Goal: Information Seeking & Learning: Find specific fact

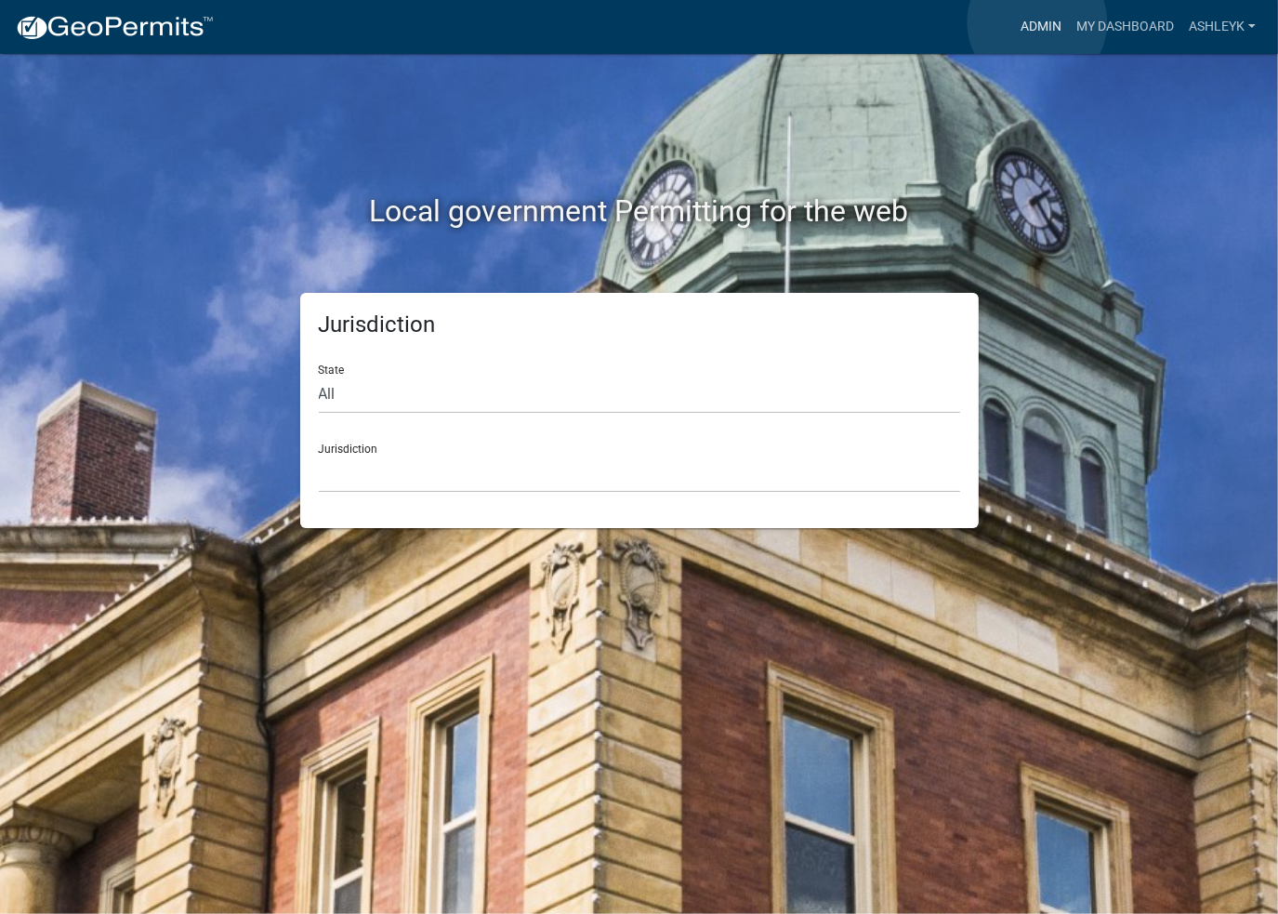
click at [1038, 22] on link "Admin" at bounding box center [1041, 26] width 56 height 35
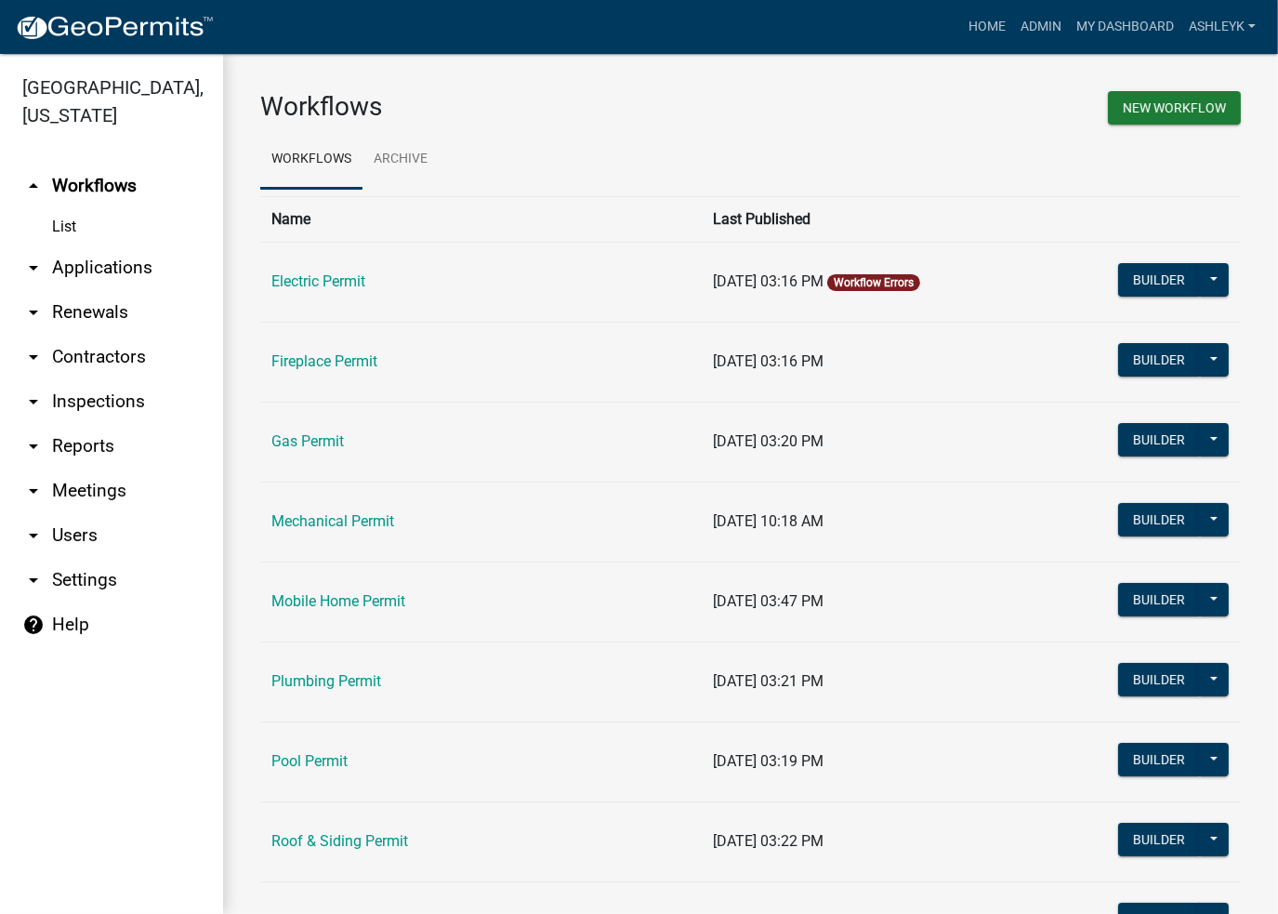
click at [103, 362] on link "arrow_drop_down Contractors" at bounding box center [111, 357] width 223 height 45
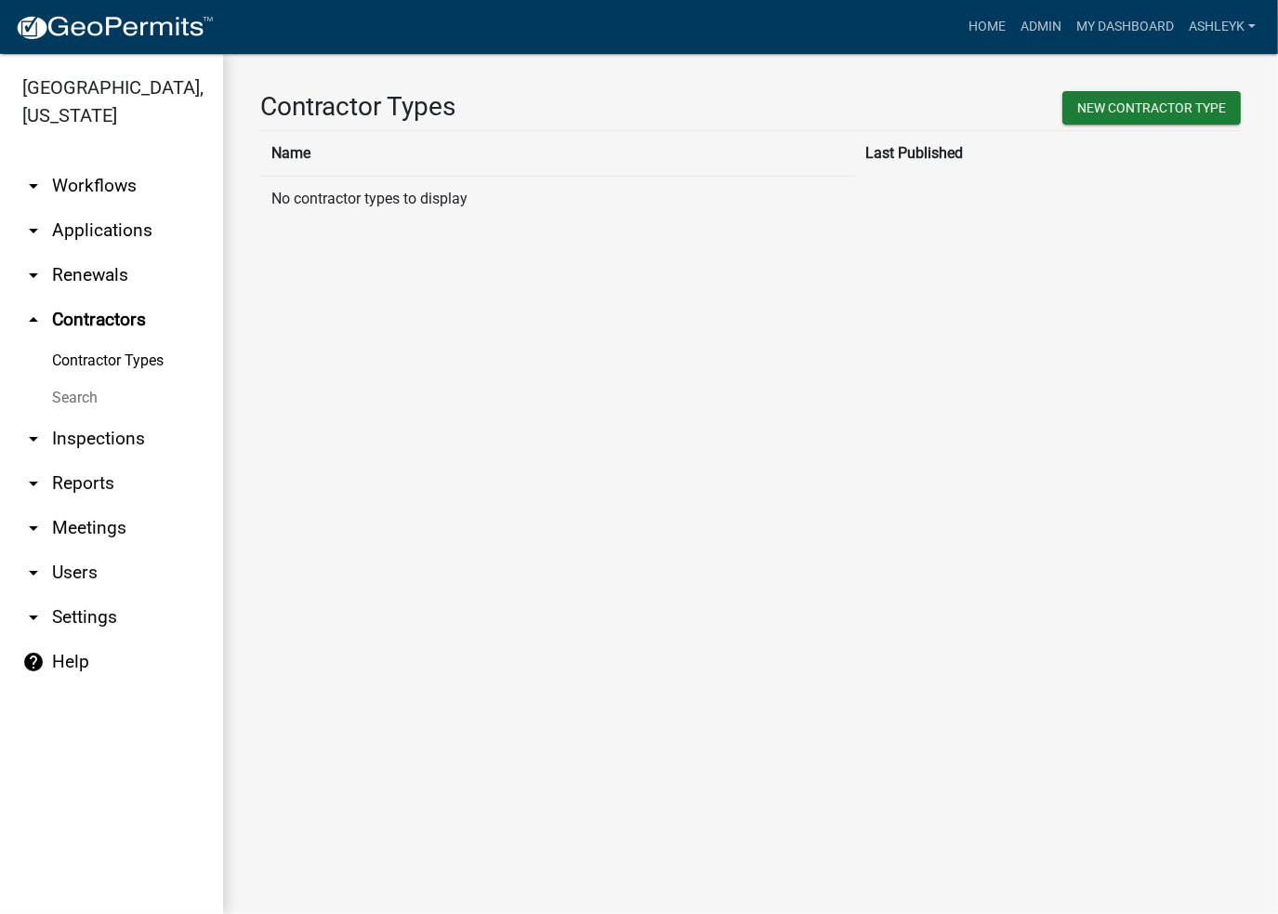
drag, startPoint x: 72, startPoint y: 397, endPoint x: 104, endPoint y: 382, distance: 35.8
click at [71, 397] on link "Search" at bounding box center [111, 397] width 223 height 37
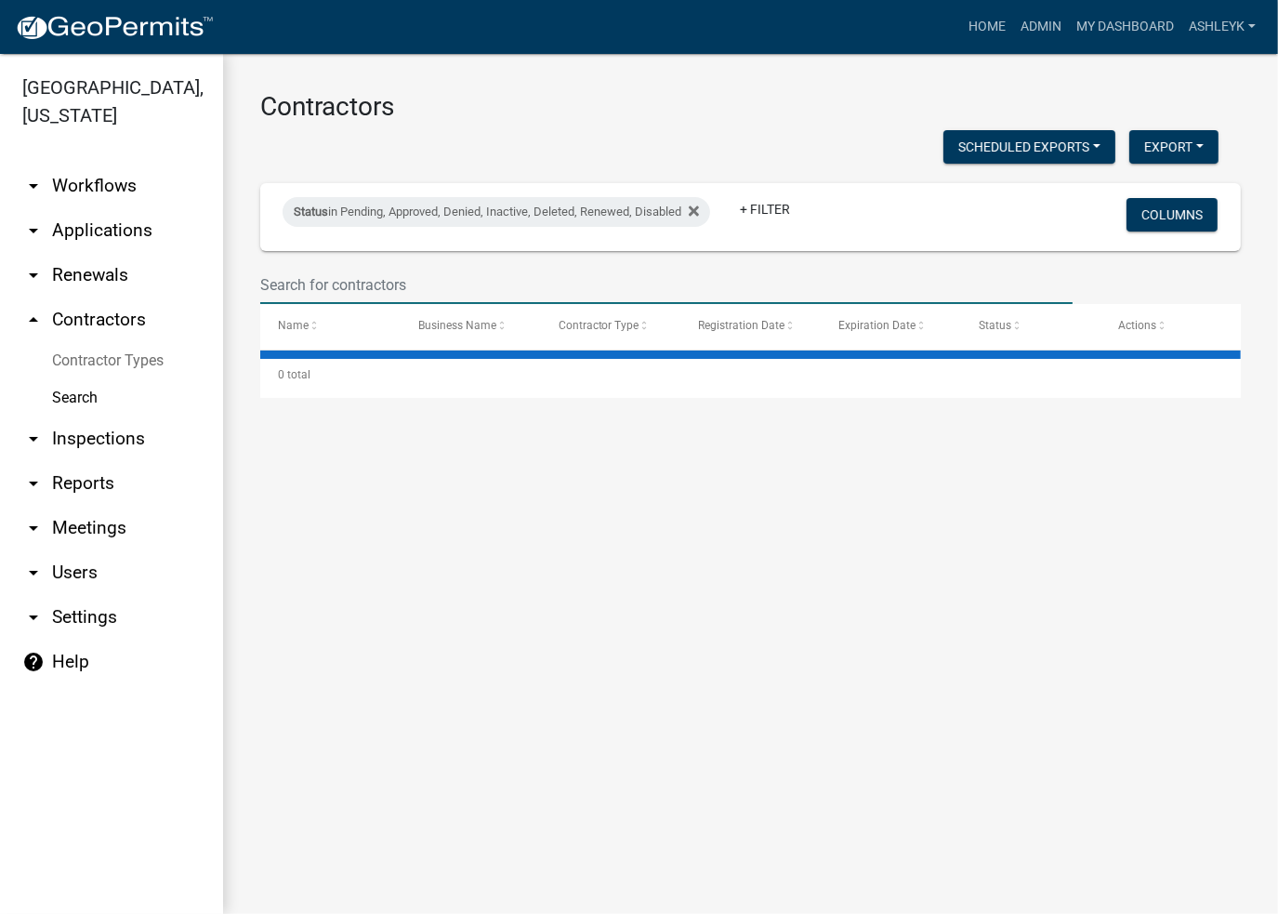
click at [368, 275] on input "text" at bounding box center [666, 285] width 813 height 38
type input "aim"
select select "3: 100"
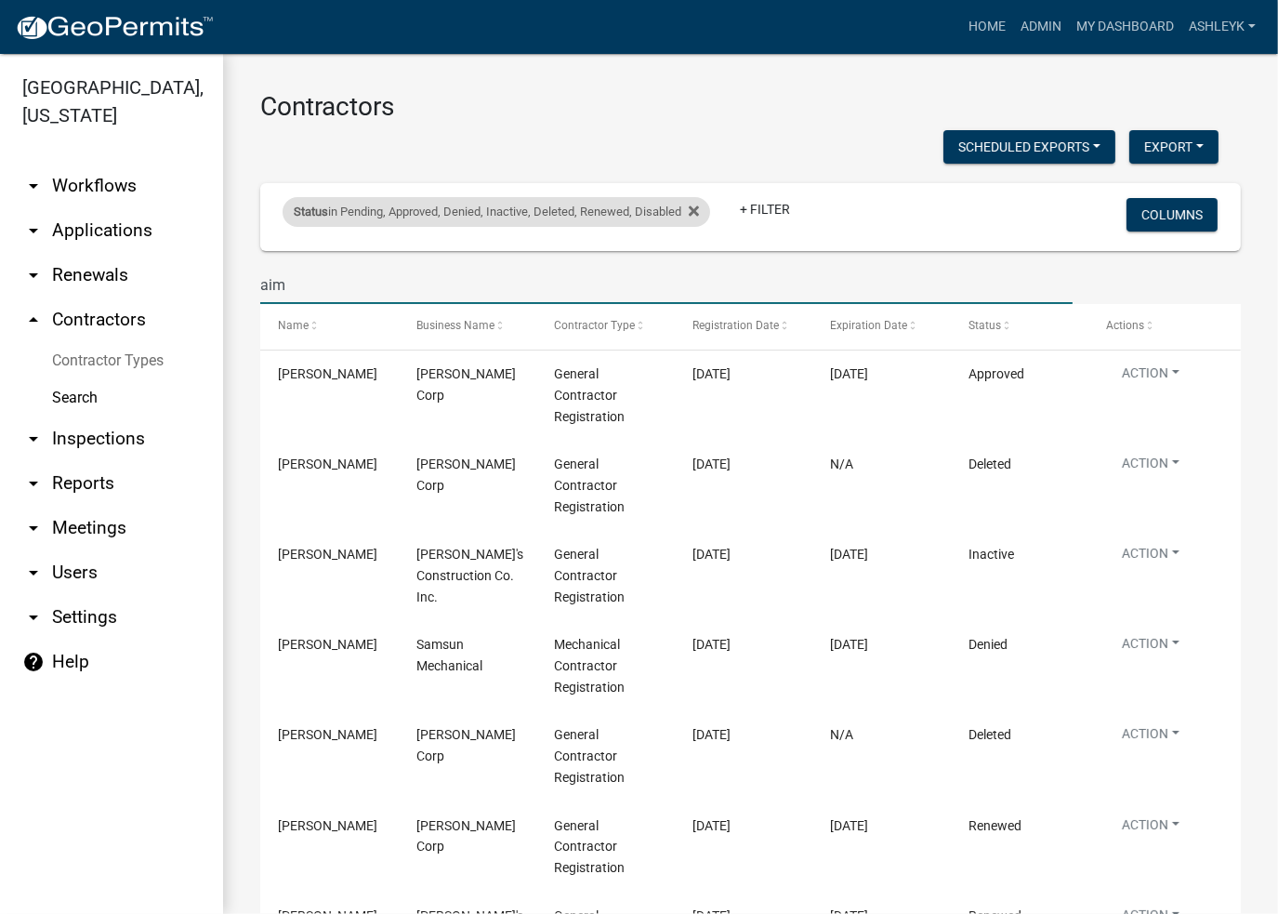
type input "aim"
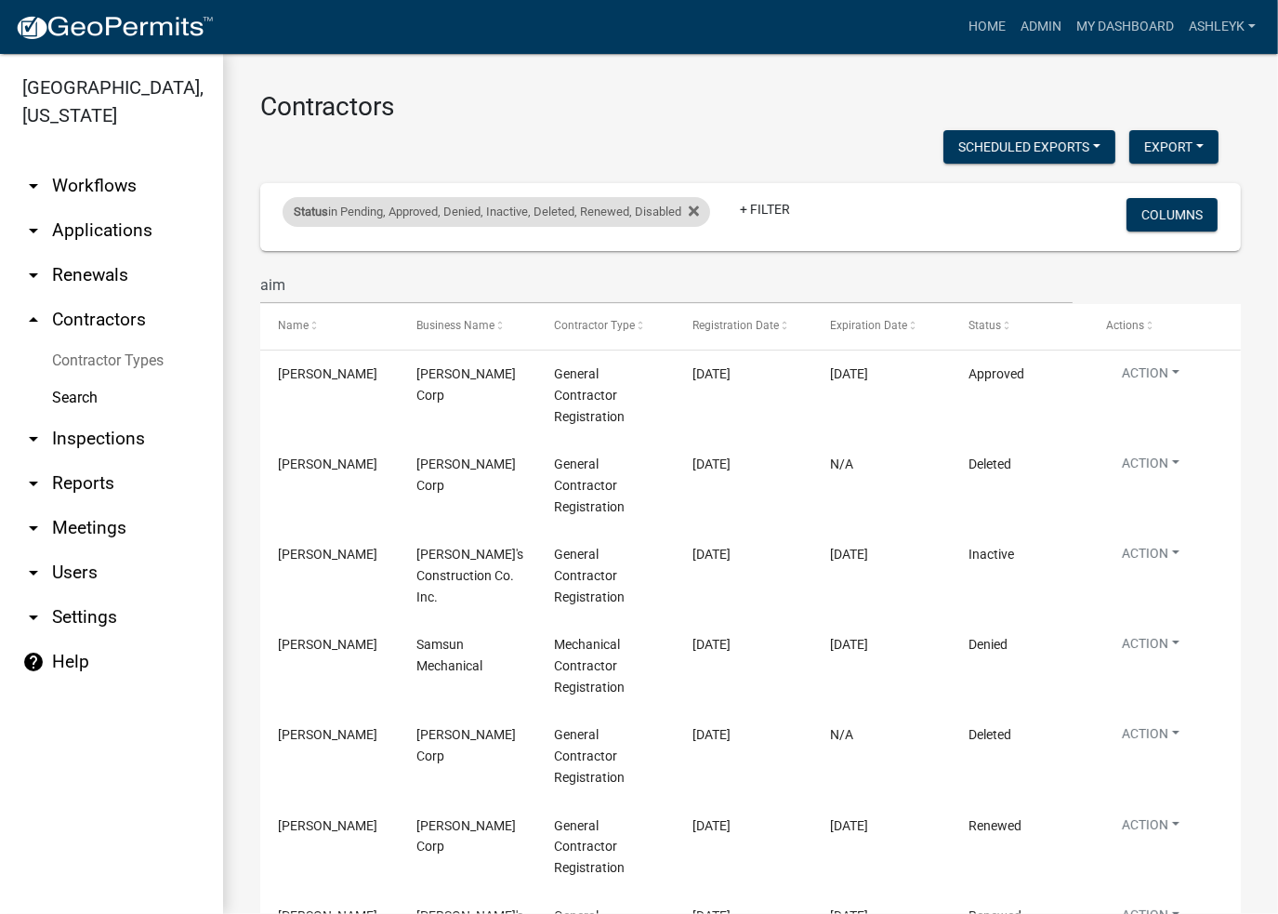
click at [706, 210] on div "Status in Pending, Approved, Denied, Inactive, Deleted, Renewed, Disabled" at bounding box center [497, 212] width 428 height 30
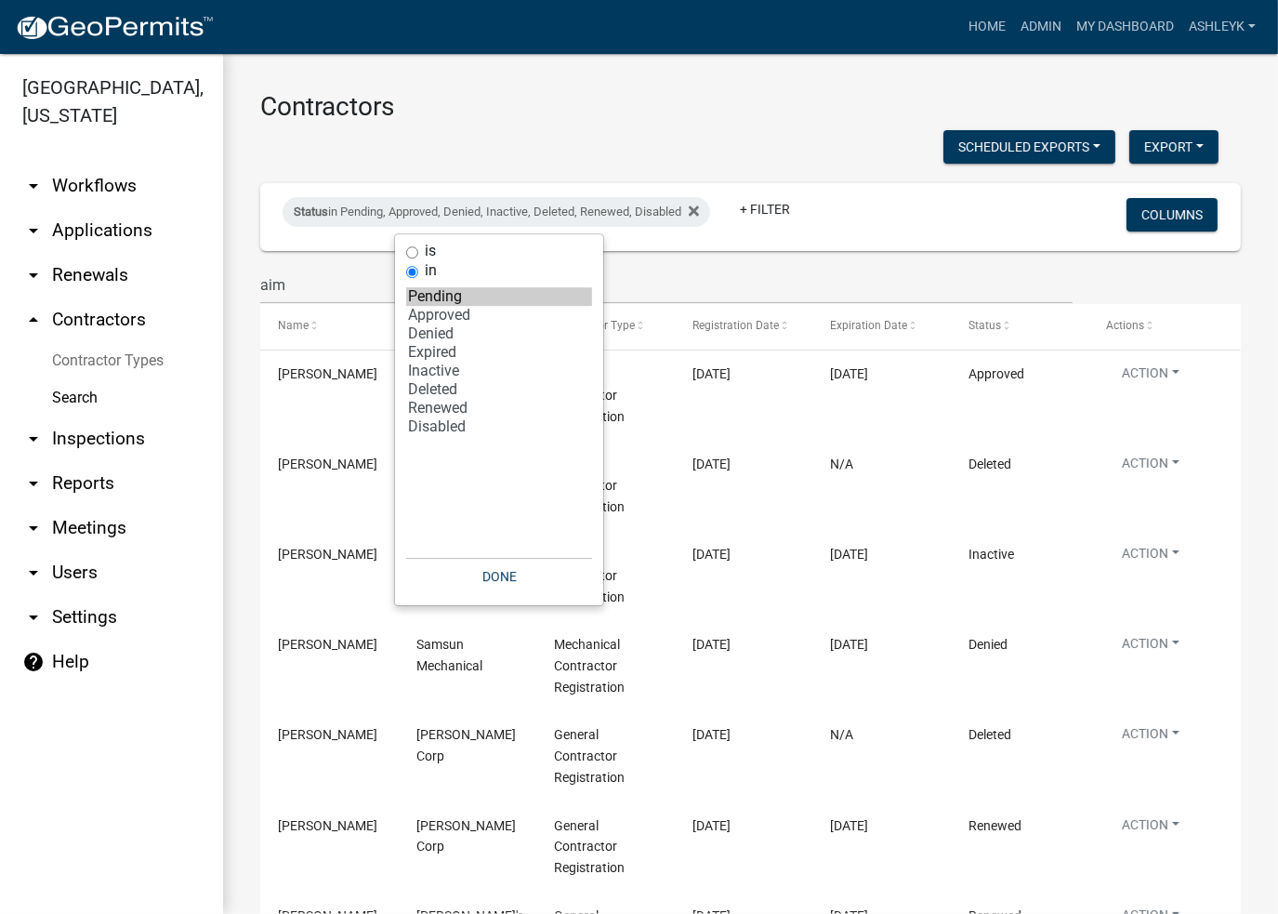
click at [410, 267] on input "in" at bounding box center [412, 272] width 12 height 12
click at [461, 354] on option "Expired" at bounding box center [499, 352] width 186 height 19
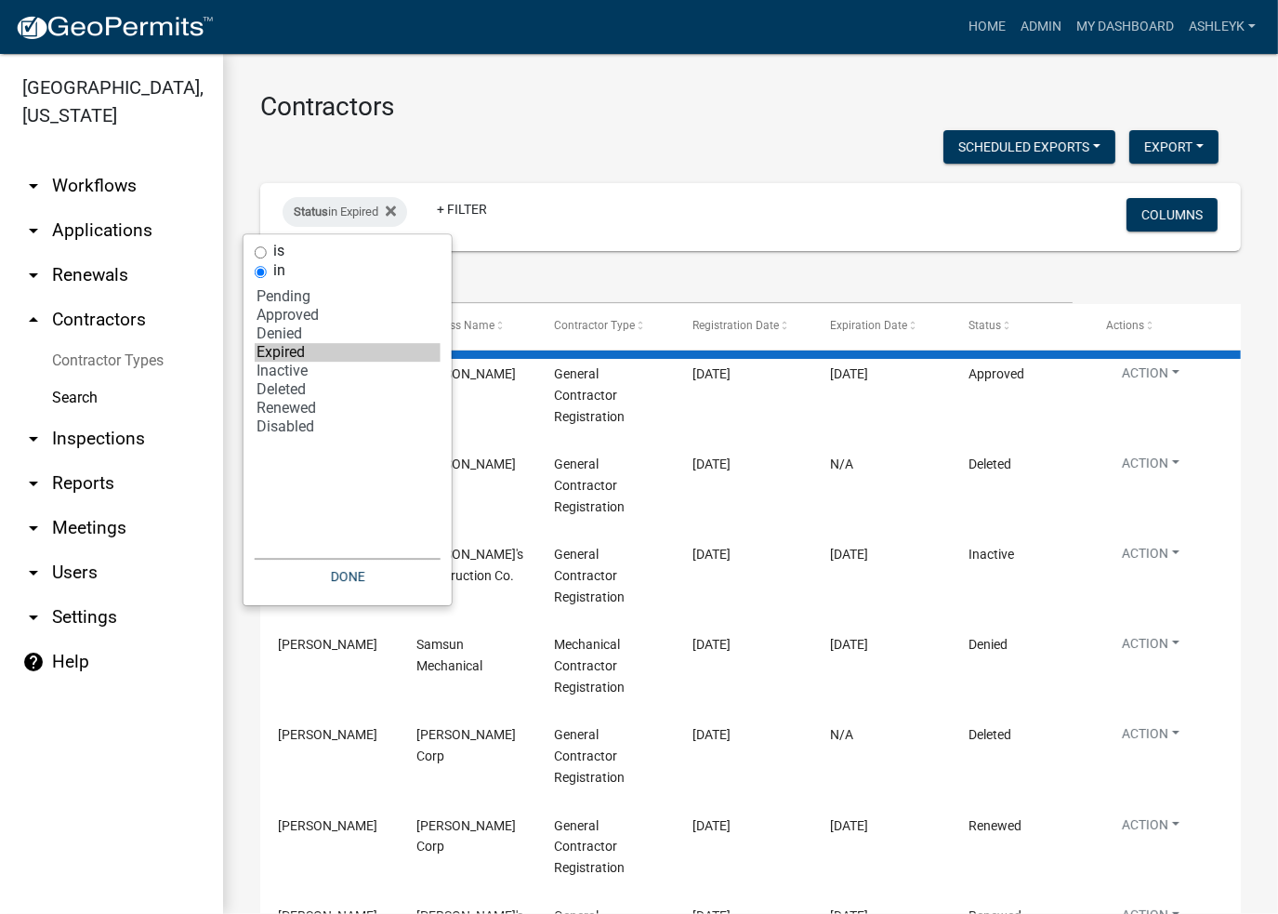
select select "1: '0'"
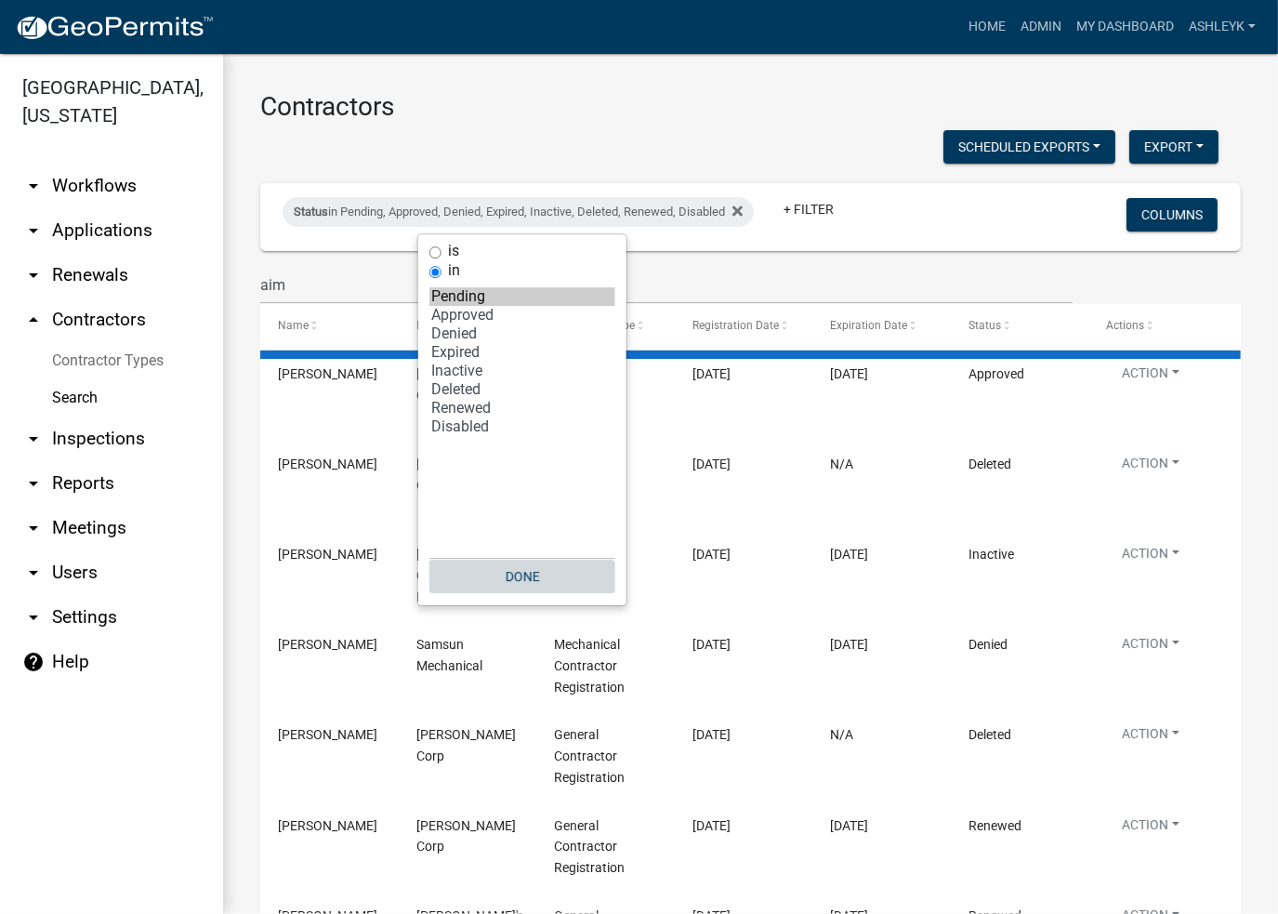
click at [551, 576] on button "Done" at bounding box center [523, 576] width 186 height 33
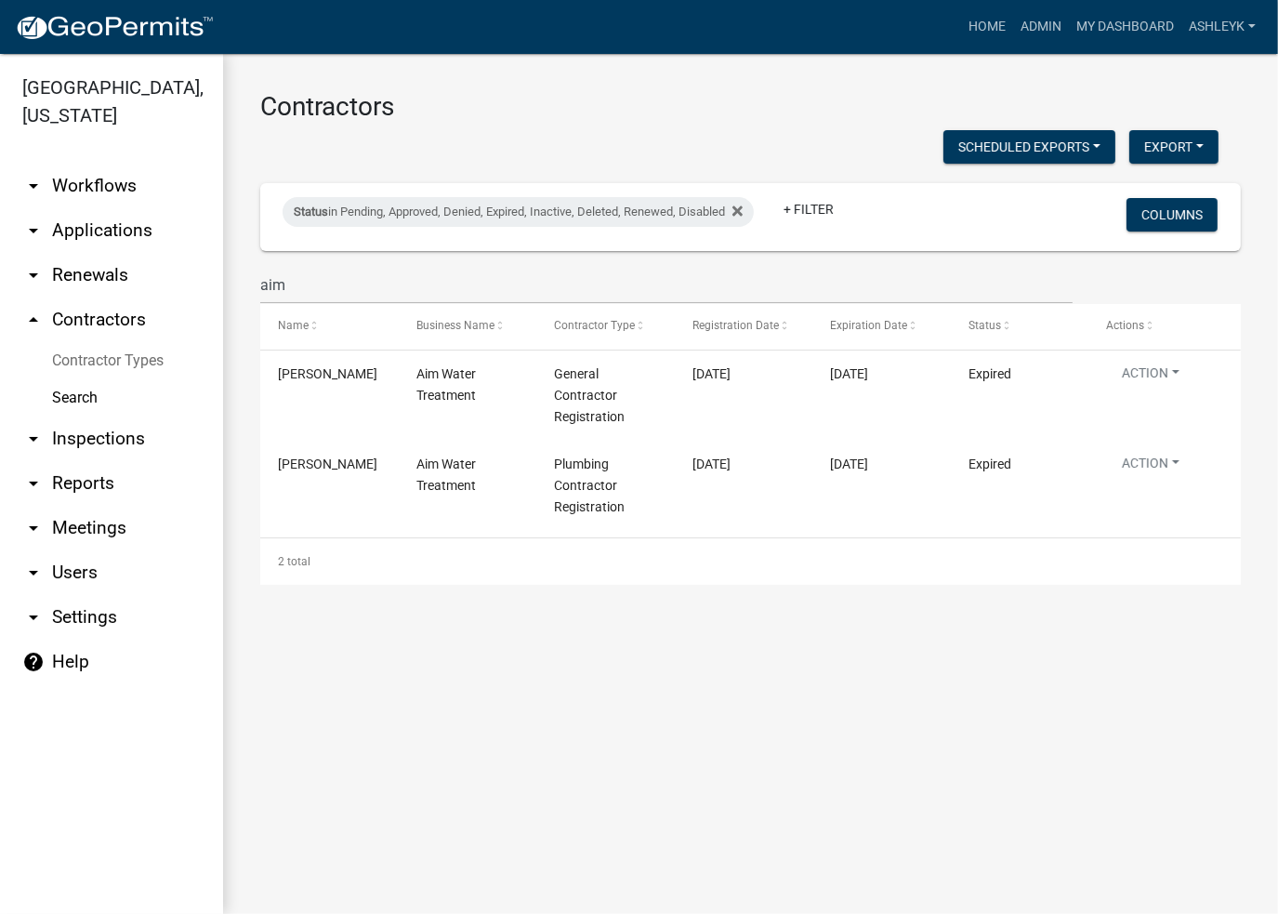
select select "3: 100"
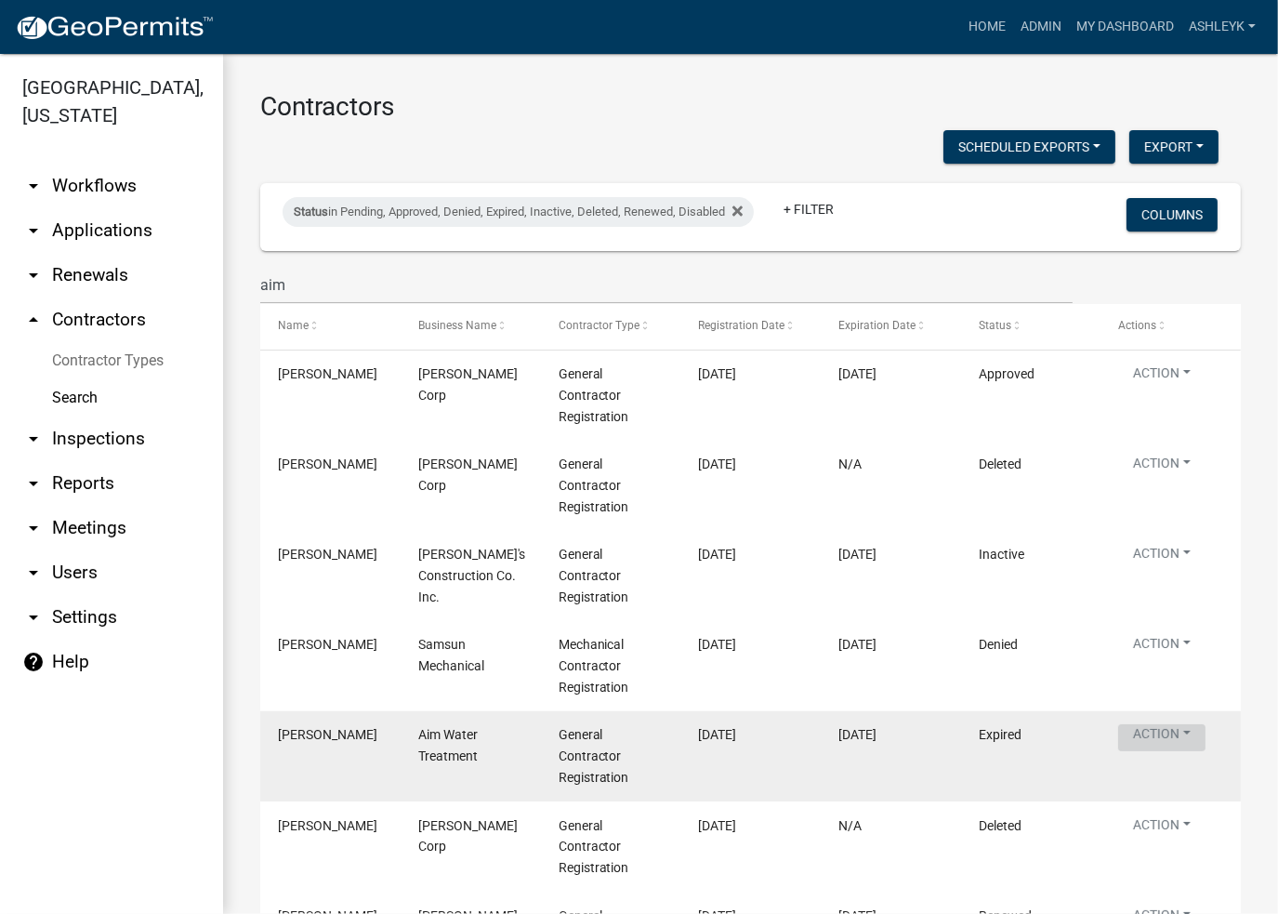
click at [1154, 731] on button "Action" at bounding box center [1161, 737] width 87 height 27
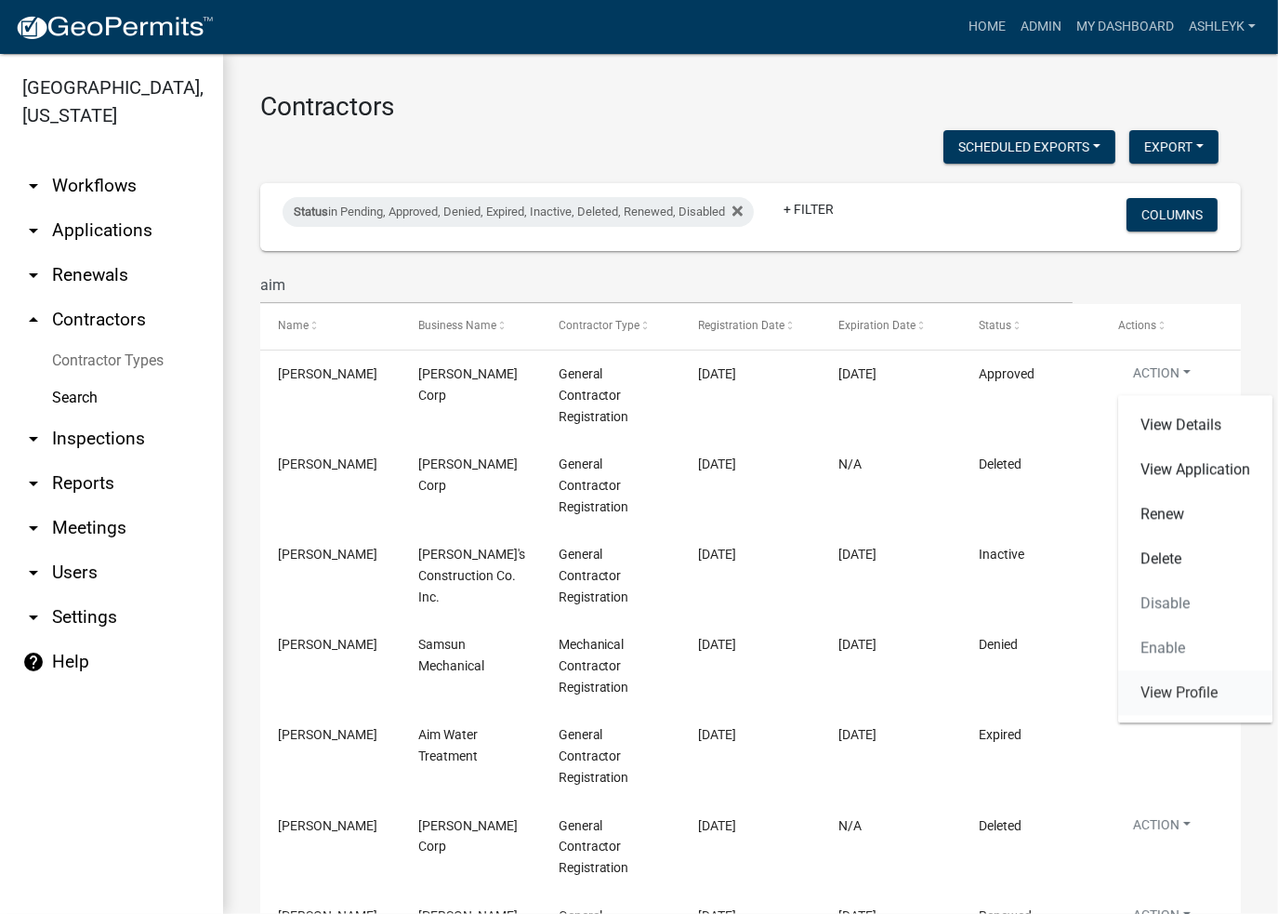
click at [1170, 707] on link "View Profile" at bounding box center [1195, 692] width 154 height 45
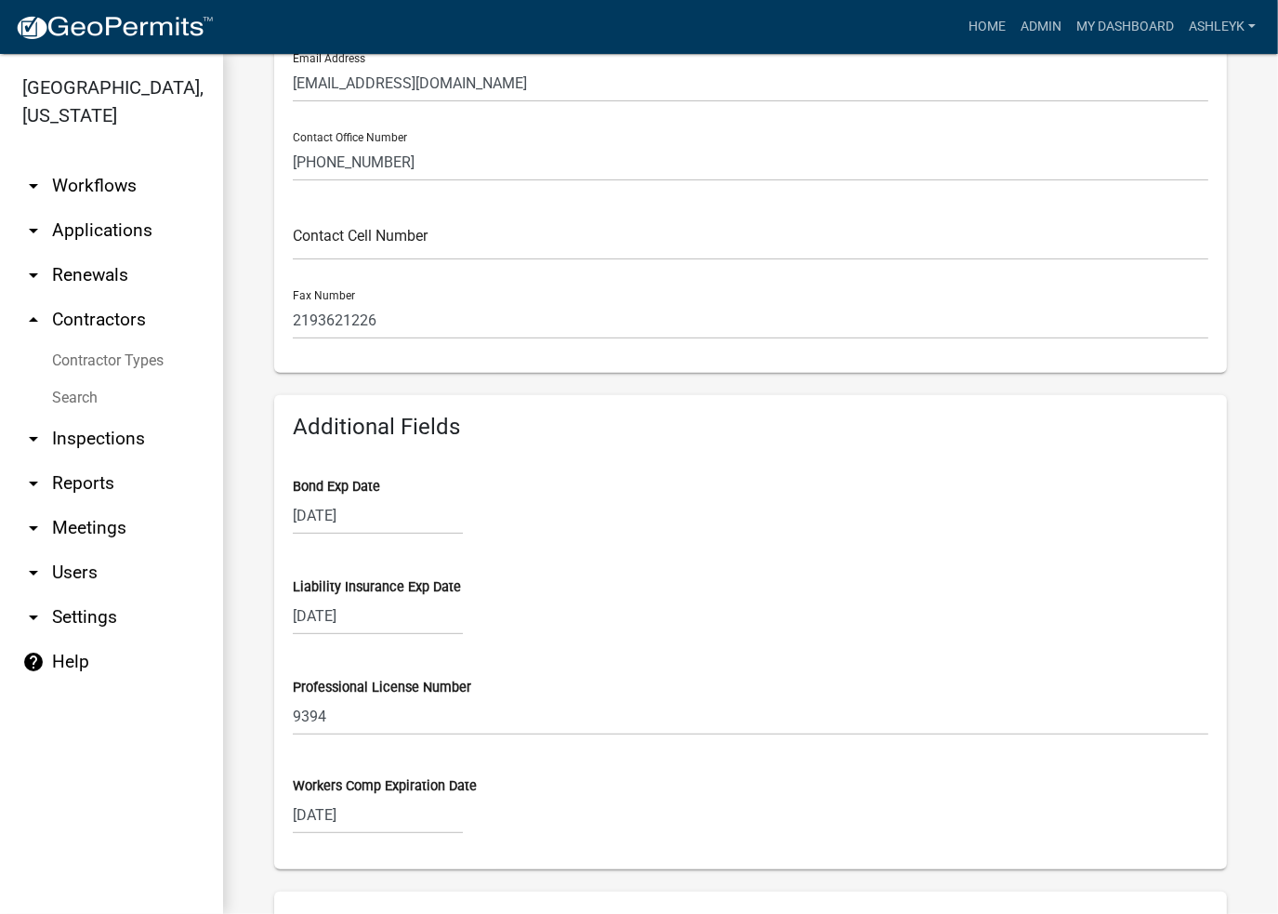
scroll to position [651, 0]
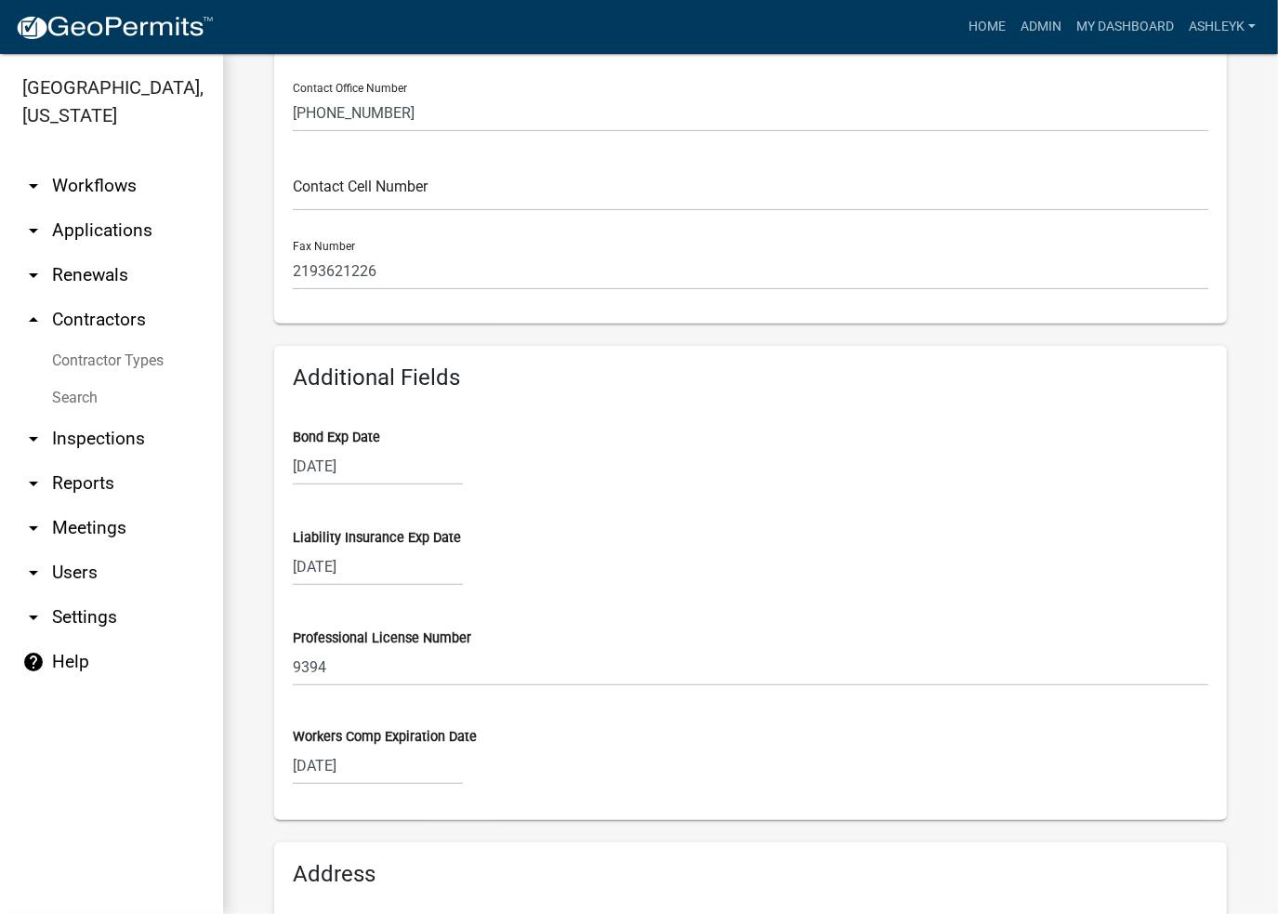
click at [67, 381] on link "Search" at bounding box center [111, 397] width 223 height 37
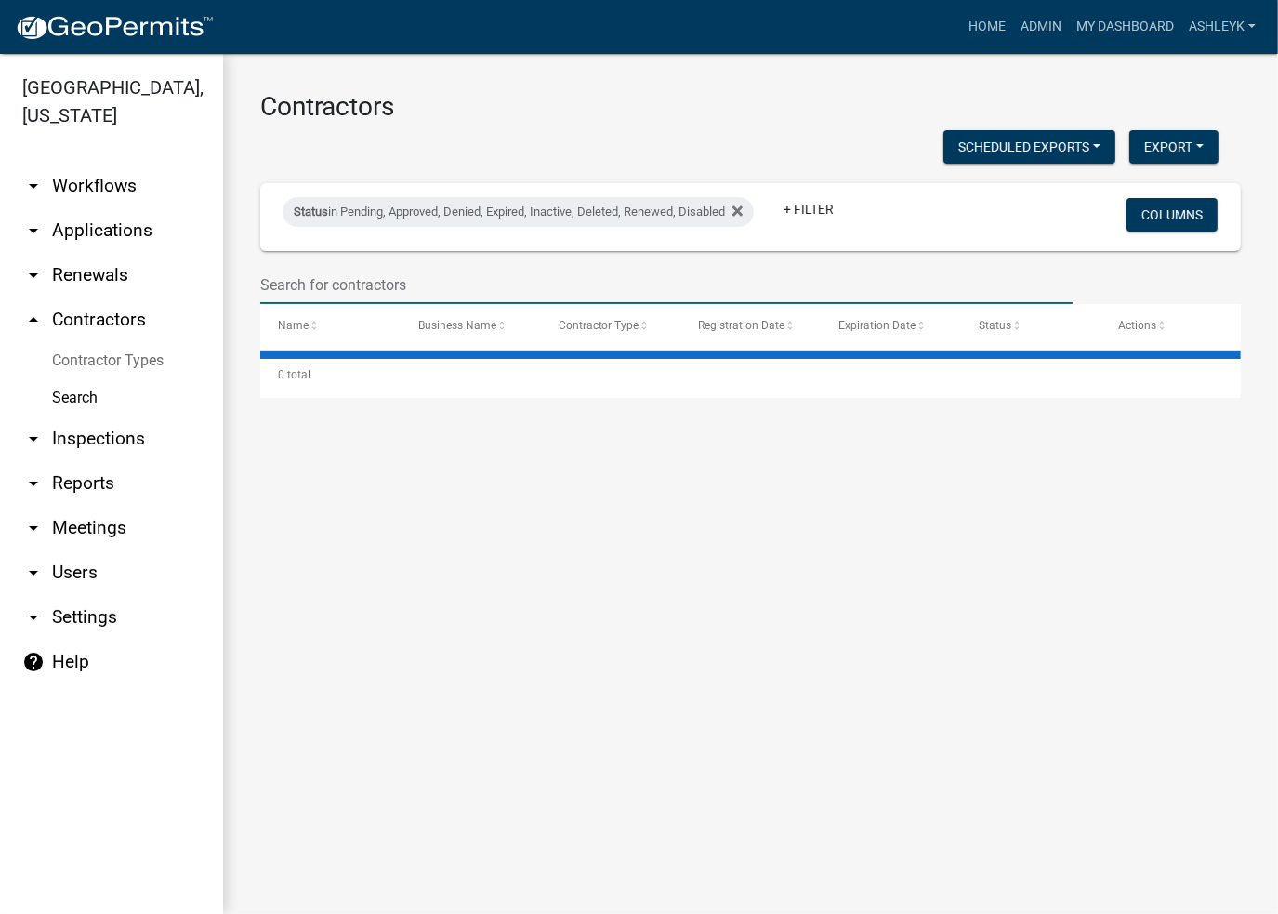
select select "3: 100"
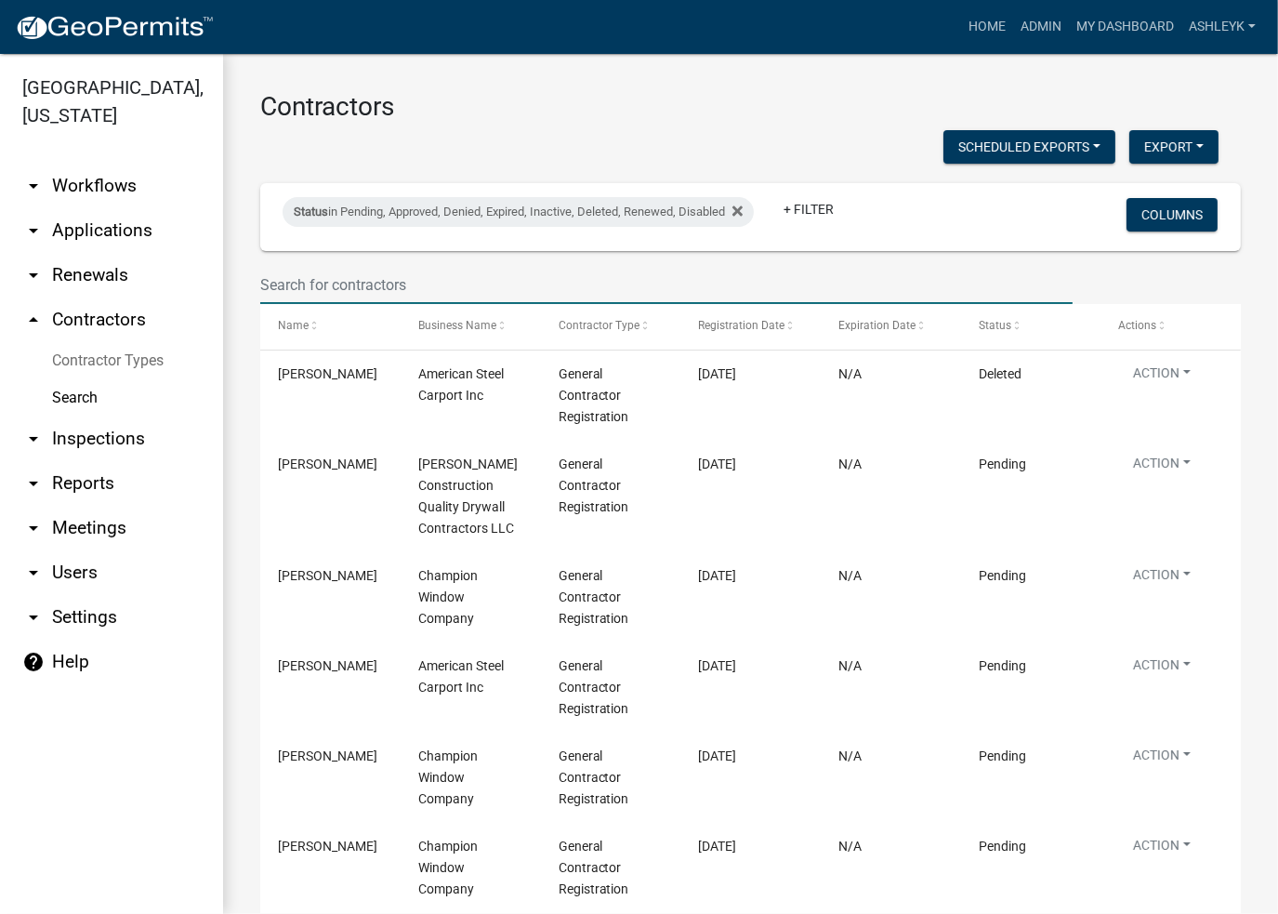
click at [647, 274] on input "text" at bounding box center [666, 285] width 813 height 38
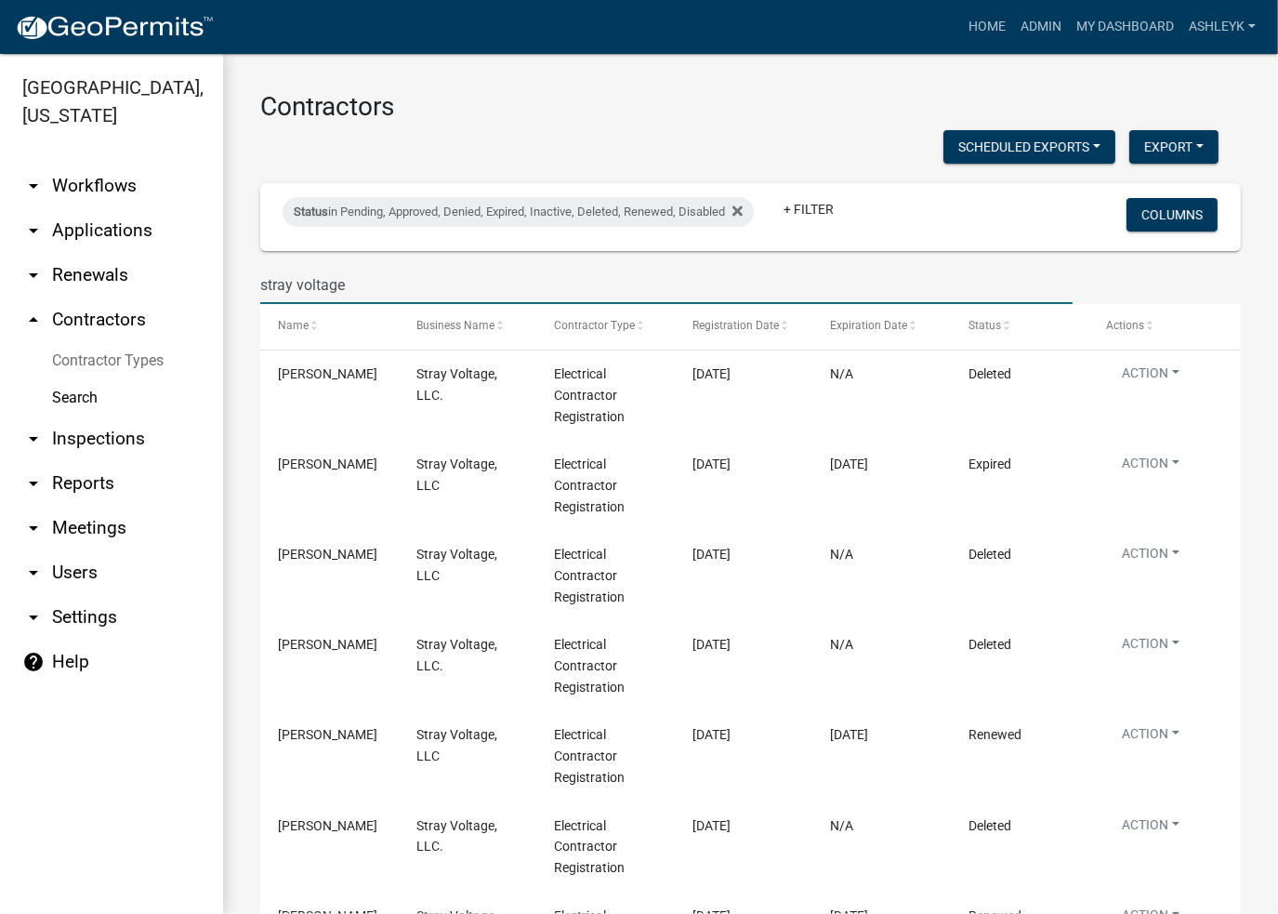
type input "stray voltage"
